Goal: Information Seeking & Learning: Compare options

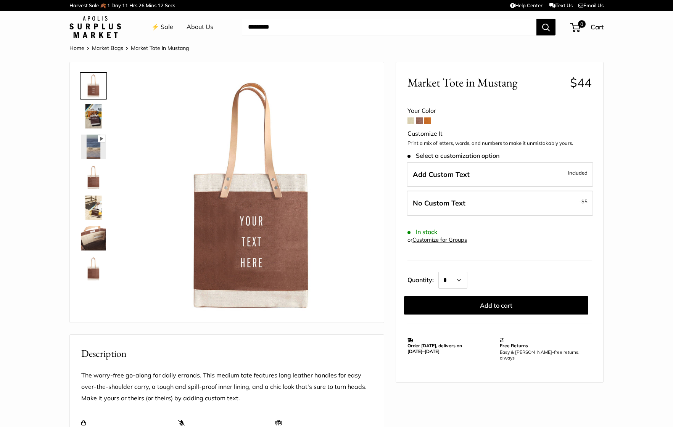
click at [429, 121] on span at bounding box center [427, 121] width 7 height 7
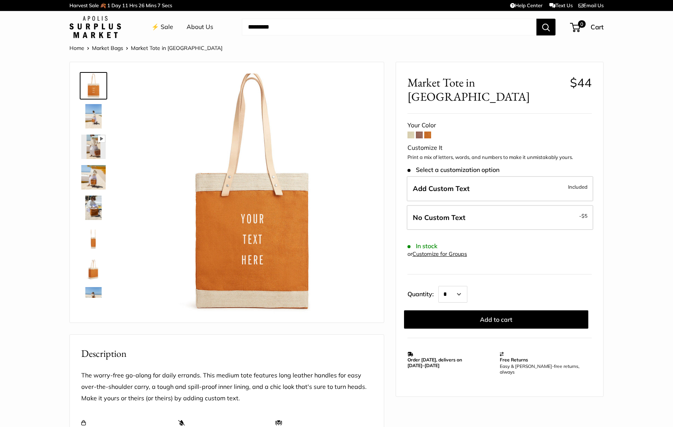
scroll to position [0, 0]
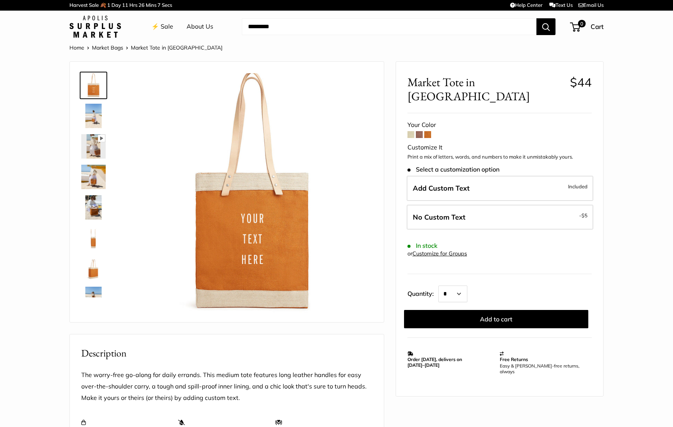
click at [429, 131] on span at bounding box center [427, 134] width 7 height 7
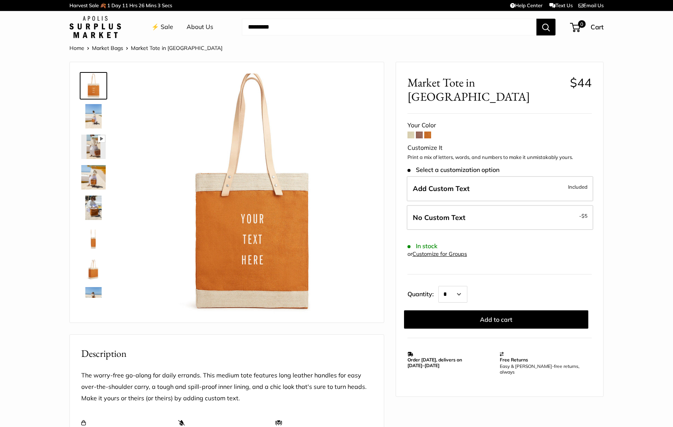
click at [421, 132] on span at bounding box center [419, 135] width 7 height 7
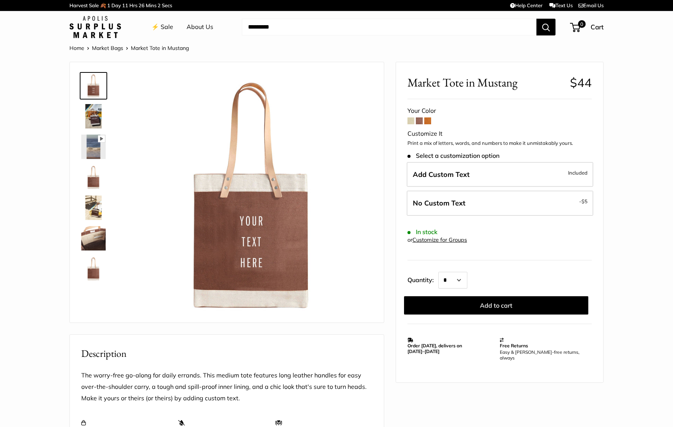
click at [421, 121] on span at bounding box center [419, 121] width 7 height 7
click at [419, 119] on span at bounding box center [419, 121] width 7 height 7
click at [428, 121] on span at bounding box center [427, 121] width 7 height 7
